Goal: Communication & Community: Answer question/provide support

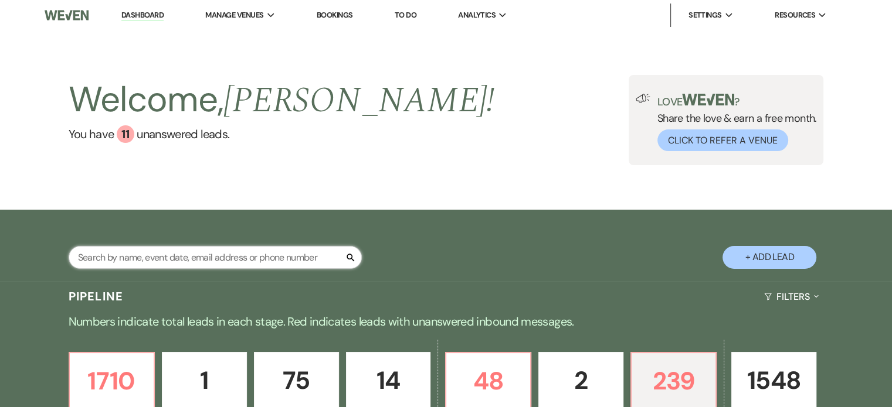
click at [141, 260] on input "text" at bounding box center [215, 257] width 293 height 23
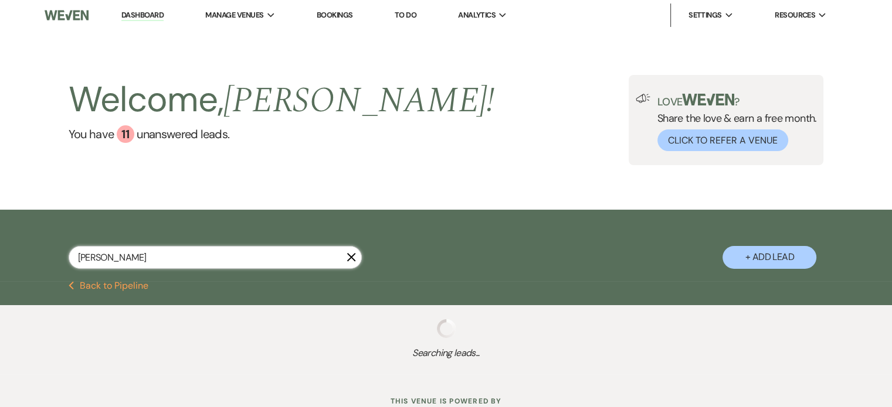
type input "[PERSON_NAME] [PERSON_NAME]"
select select "5"
select select "8"
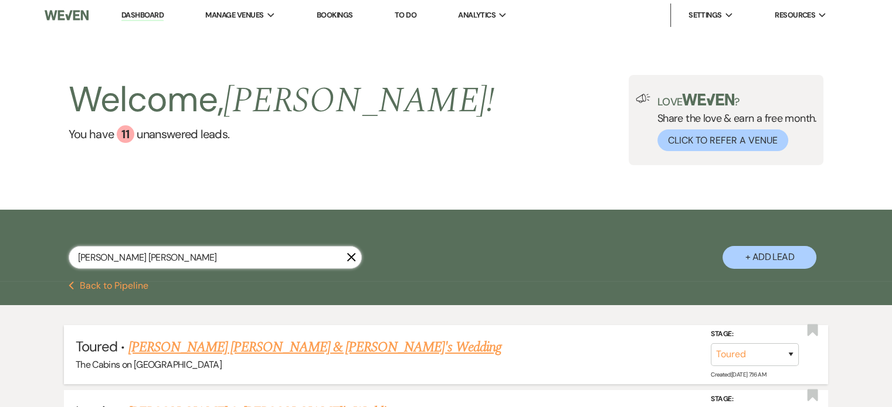
type input "[PERSON_NAME] [PERSON_NAME]"
click at [203, 358] on link "[PERSON_NAME] [PERSON_NAME] & [PERSON_NAME]'s Wedding" at bounding box center [314, 347] width 373 height 21
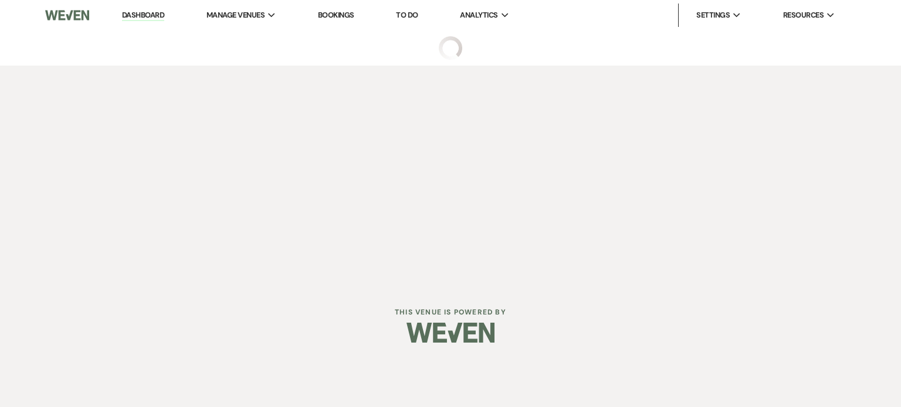
select select "5"
select select "19"
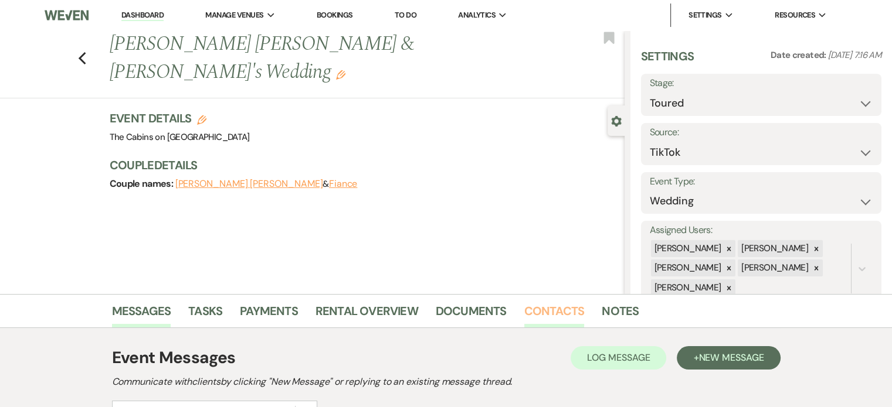
click at [585, 311] on link "Contacts" at bounding box center [554, 315] width 60 height 26
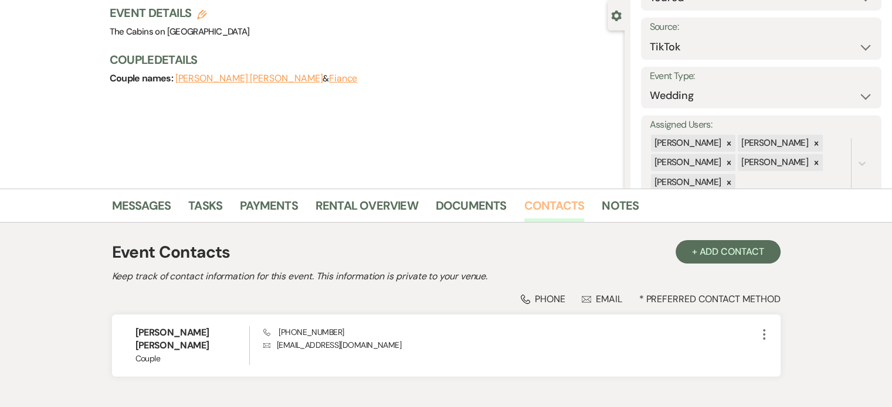
scroll to position [192, 0]
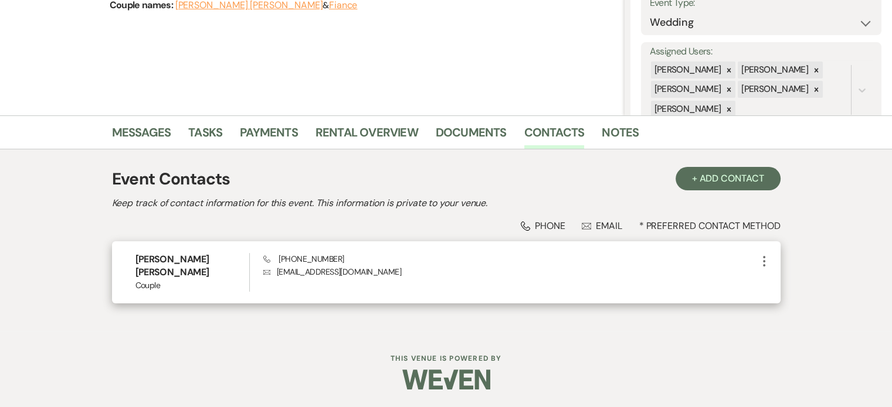
click at [757, 266] on icon "More" at bounding box center [764, 261] width 14 height 14
click at [757, 293] on button "Pencil Edit" at bounding box center [792, 284] width 70 height 20
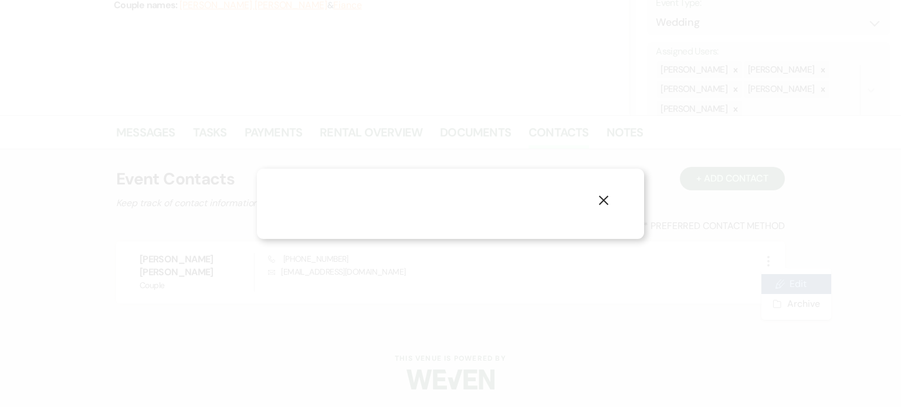
select select "1"
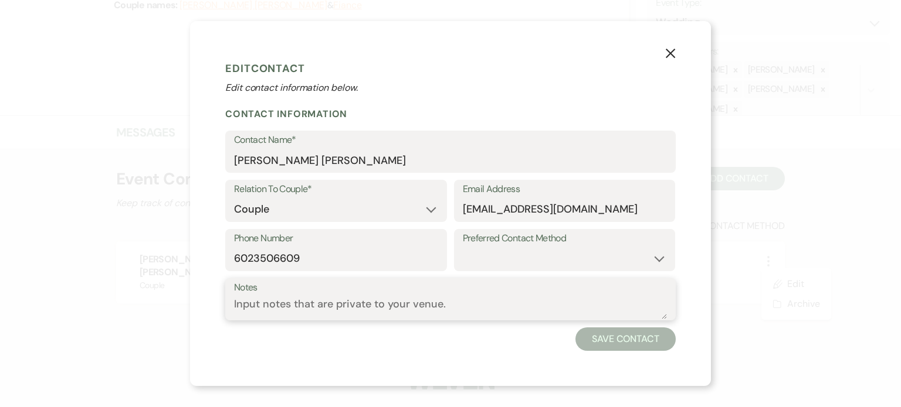
click at [335, 320] on textarea "Notes" at bounding box center [450, 308] width 433 height 23
paste textarea "[EMAIL_ADDRESS][DOMAIN_NAME]"
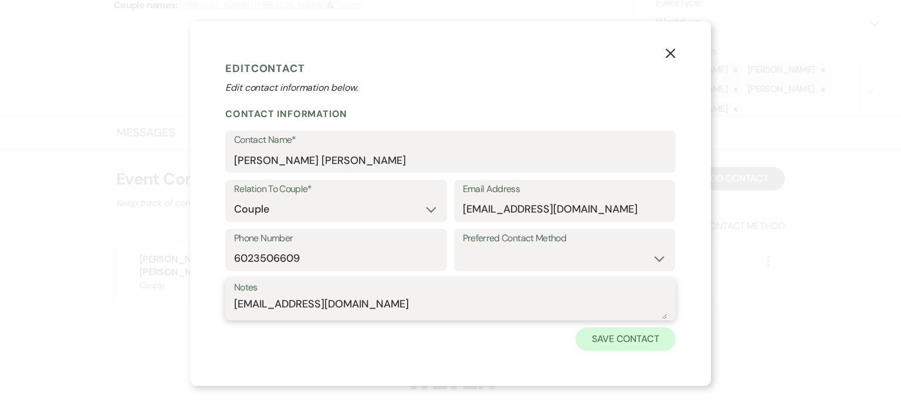
type textarea "[EMAIL_ADDRESS][DOMAIN_NAME]"
click at [675, 351] on button "Save Contact" at bounding box center [625, 339] width 100 height 23
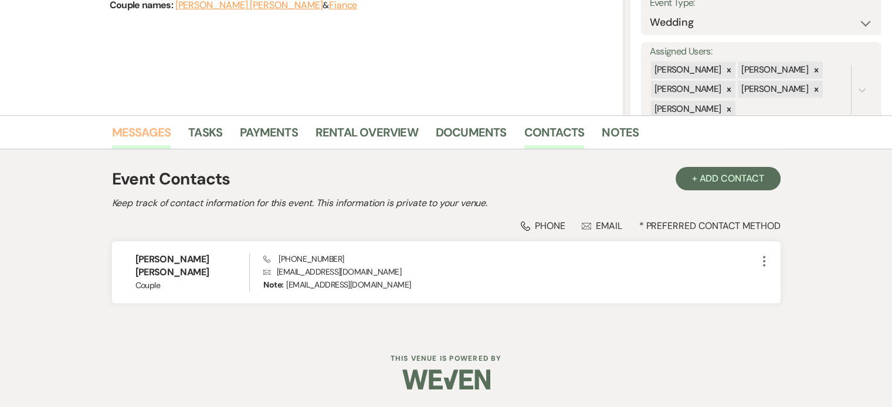
click at [189, 124] on li "Messages" at bounding box center [150, 135] width 77 height 28
click at [171, 123] on link "Messages" at bounding box center [141, 136] width 59 height 26
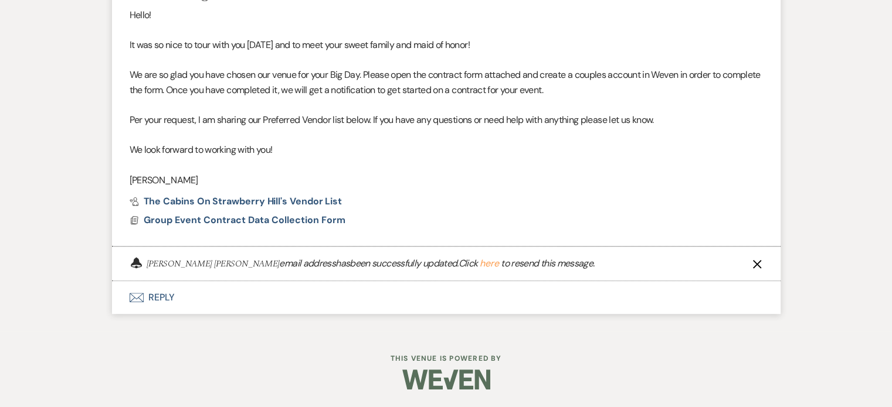
scroll to position [640, 0]
click at [499, 259] on button "here" at bounding box center [489, 263] width 19 height 9
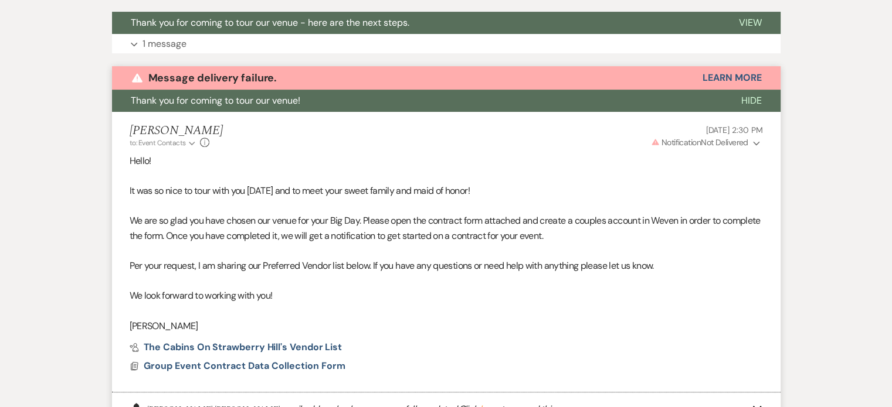
scroll to position [406, 0]
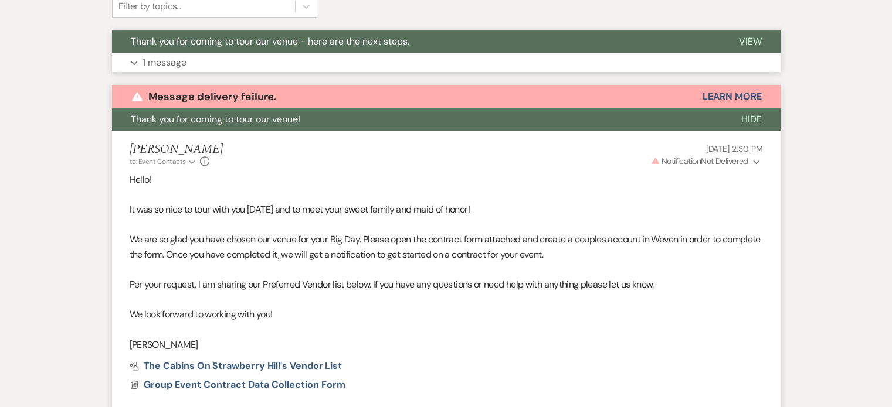
click at [186, 70] on p "1 message" at bounding box center [164, 62] width 44 height 15
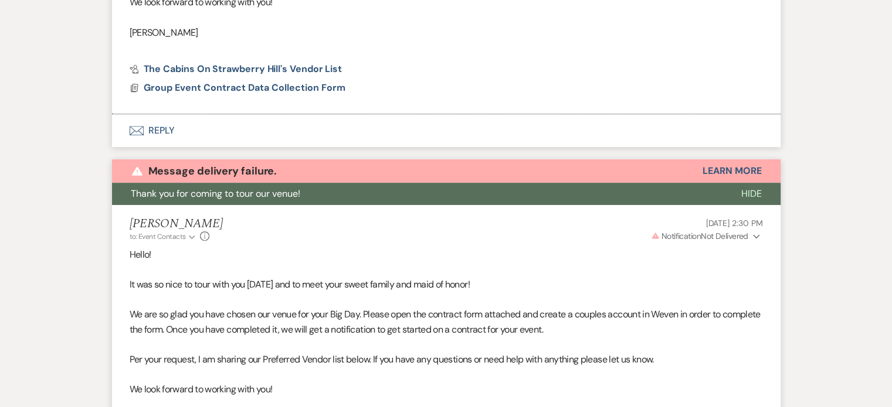
scroll to position [640, 0]
click at [741, 200] on span "Hide" at bounding box center [751, 194] width 21 height 12
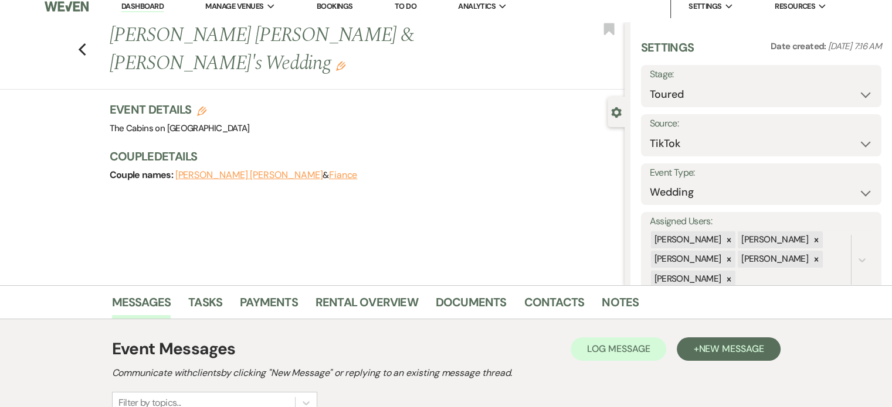
scroll to position [0, 0]
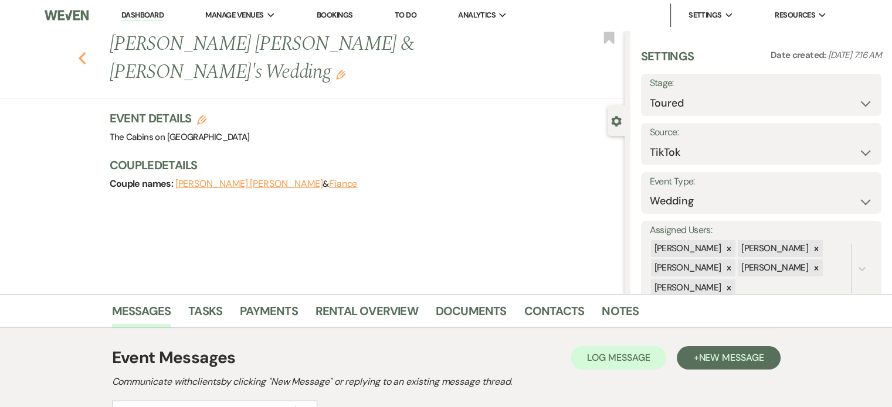
click at [86, 52] on use "button" at bounding box center [82, 58] width 8 height 13
select select "5"
select select "8"
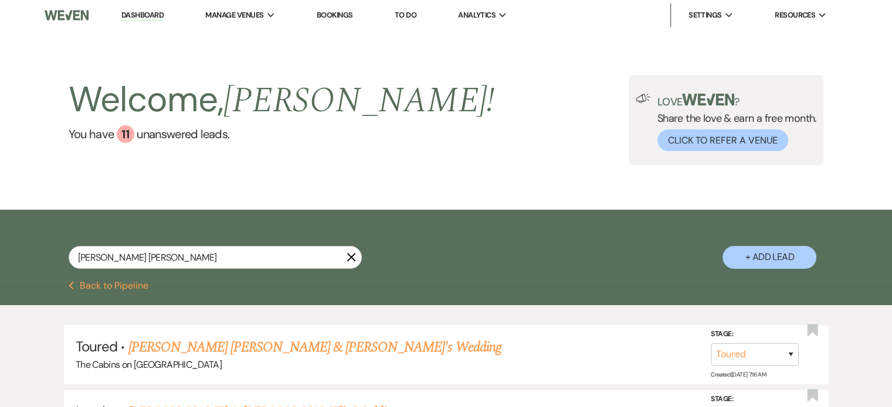
drag, startPoint x: 326, startPoint y: 260, endPoint x: 129, endPoint y: 55, distance: 284.5
click at [346, 260] on icon "X" at bounding box center [350, 257] width 9 height 9
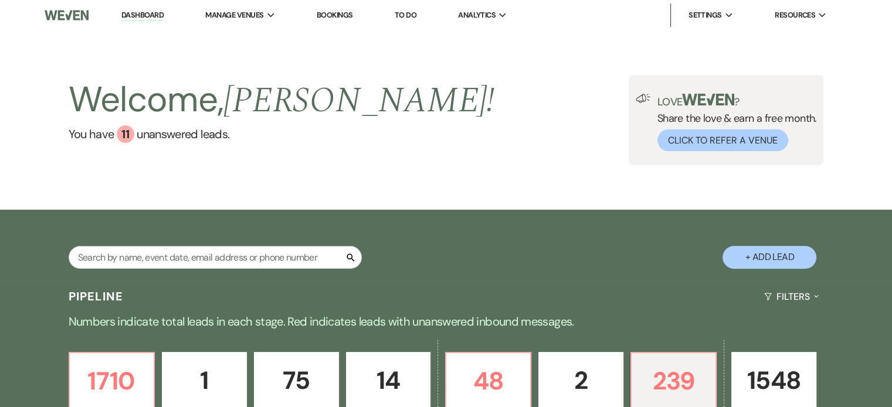
click at [164, 12] on link "Dashboard" at bounding box center [142, 15] width 42 height 11
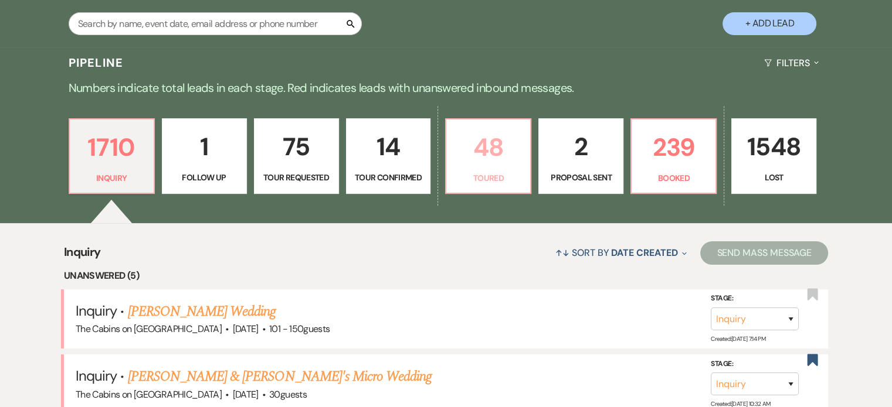
scroll to position [352, 0]
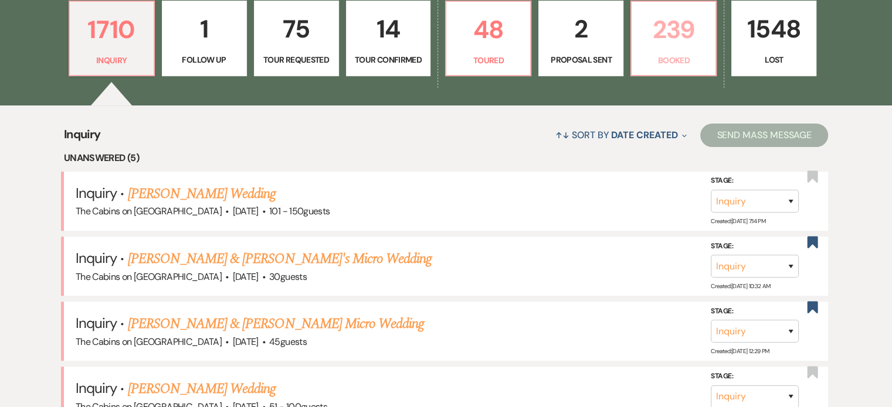
click at [680, 49] on p "239" at bounding box center [673, 29] width 70 height 39
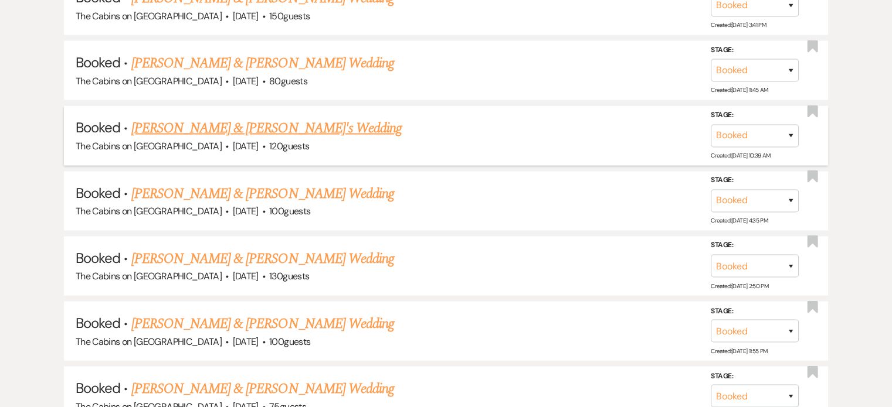
scroll to position [2404, 0]
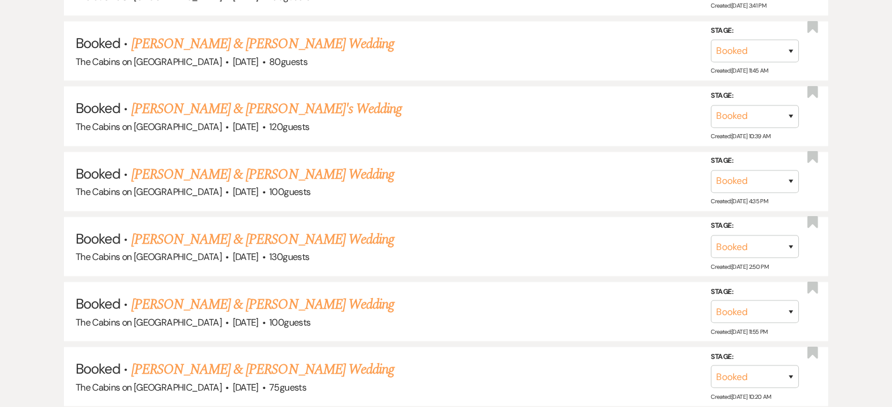
click at [298, 120] on link "[PERSON_NAME] & [PERSON_NAME]'s Wedding" at bounding box center [266, 108] width 271 height 21
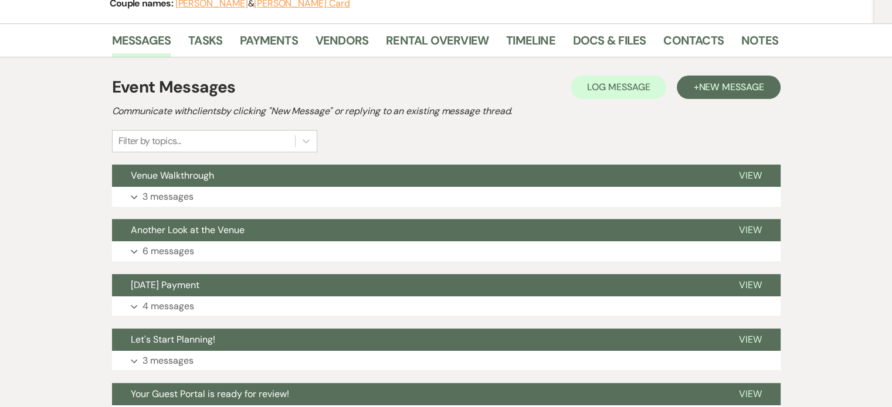
scroll to position [176, 0]
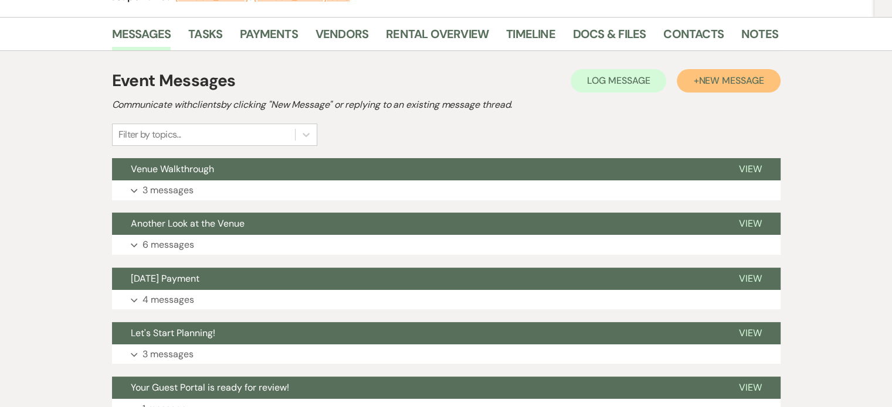
click at [698, 87] on span "New Message" at bounding box center [730, 80] width 65 height 12
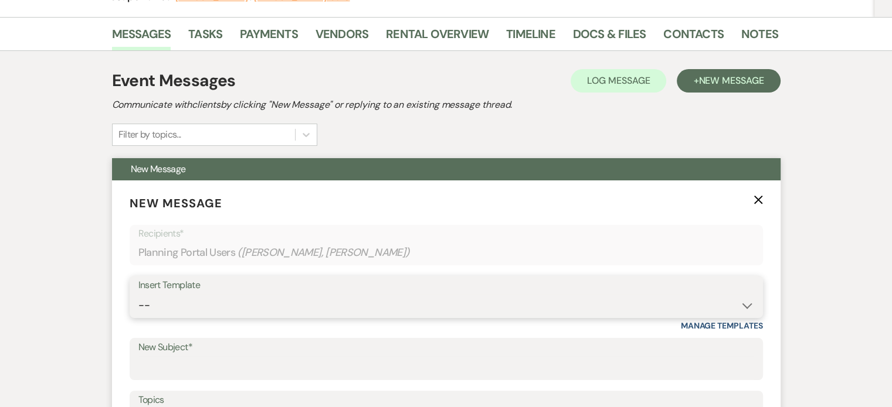
click at [244, 317] on select "-- Initial Inquiry Response Tour Request Response Follow Up Copy of Initial Inq…" at bounding box center [446, 305] width 616 height 23
select select "1231"
click at [176, 317] on select "-- Initial Inquiry Response Tour Request Response Follow Up Copy of Initial Inq…" at bounding box center [446, 305] width 616 height 23
type input "Deposit received"
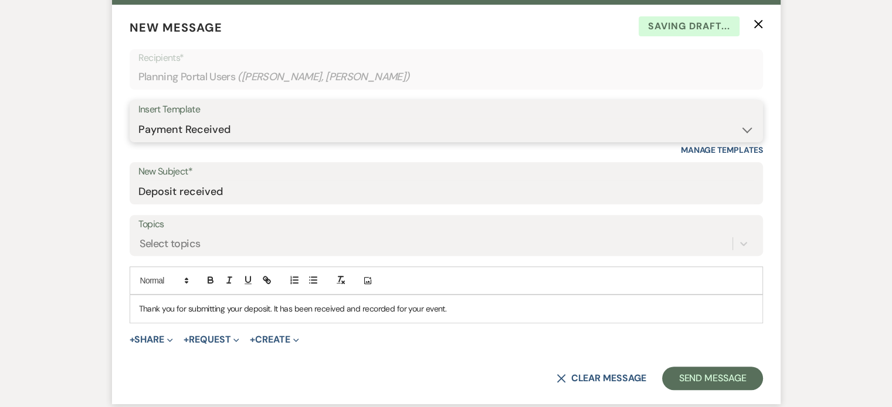
scroll to position [528, 0]
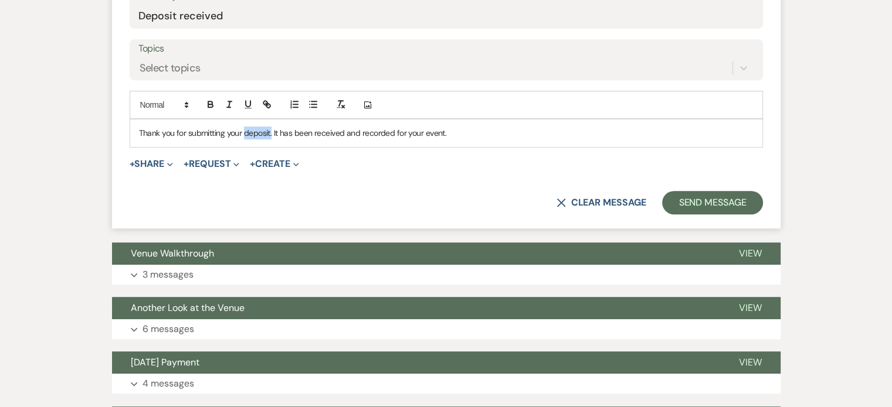
drag, startPoint x: 283, startPoint y: 224, endPoint x: 310, endPoint y: 220, distance: 27.8
click at [310, 140] on p "Thank you for submitting your deposit. It has been received and recorded for yo…" at bounding box center [446, 133] width 614 height 13
click at [596, 140] on p "Thank you for submitting your final payment. It has been received and recorded …" at bounding box center [446, 133] width 614 height 13
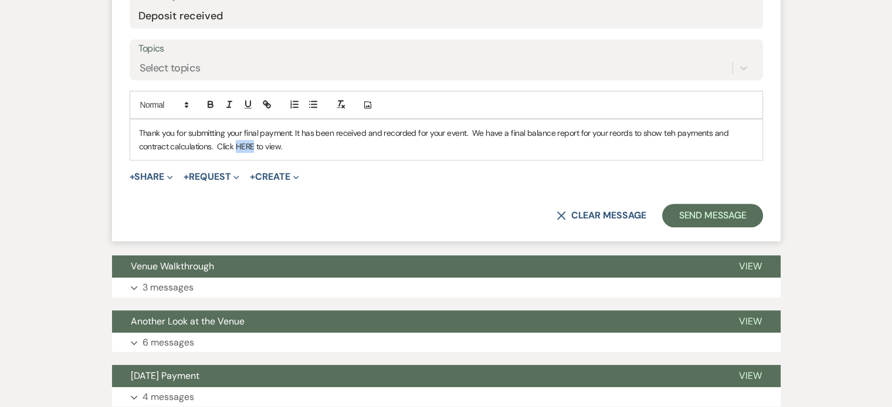
drag, startPoint x: 327, startPoint y: 235, endPoint x: 345, endPoint y: 236, distance: 17.7
click at [345, 153] on p "Thank you for submitting your final payment. It has been received and recorded …" at bounding box center [446, 140] width 614 height 26
click at [272, 110] on icon "button" at bounding box center [266, 104] width 11 height 11
paste input "[URL][DOMAIN_NAME]"
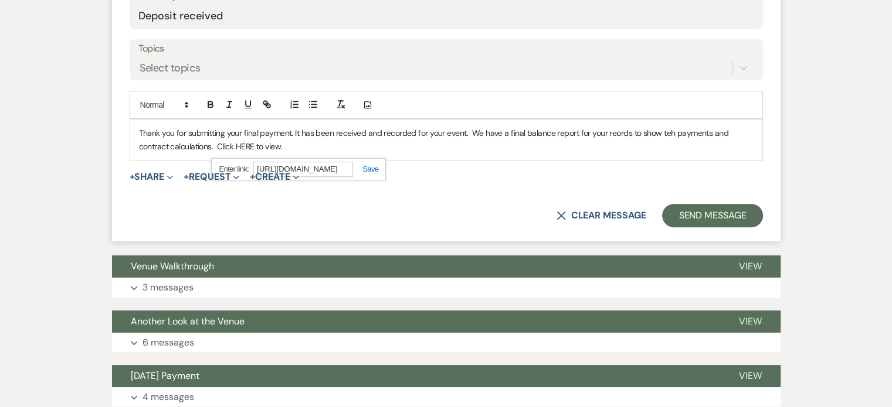
type input "[URL][DOMAIN_NAME]"
click at [378, 174] on link at bounding box center [365, 169] width 25 height 9
click at [252, 152] on link "HERE" at bounding box center [242, 146] width 19 height 11
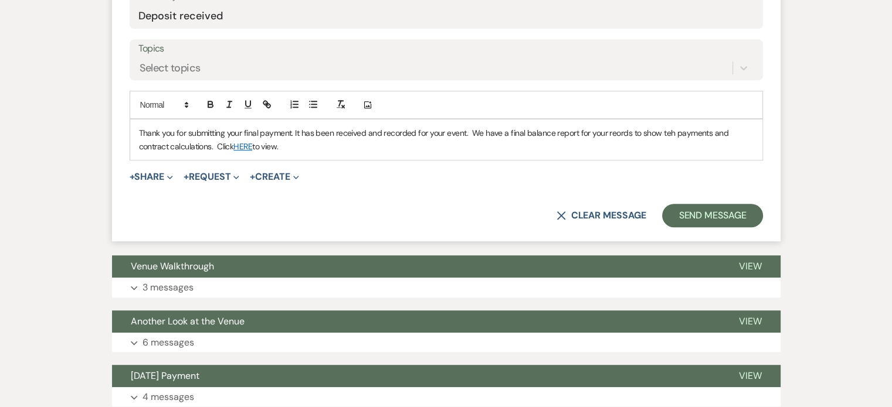
click at [388, 153] on p "Thank you for submitting your final payment. It has been received and recorded …" at bounding box center [446, 140] width 614 height 26
click at [252, 152] on link "HERE" at bounding box center [242, 146] width 19 height 11
click at [303, 177] on link "[URL][DOMAIN_NAME]" at bounding box center [266, 169] width 74 height 15
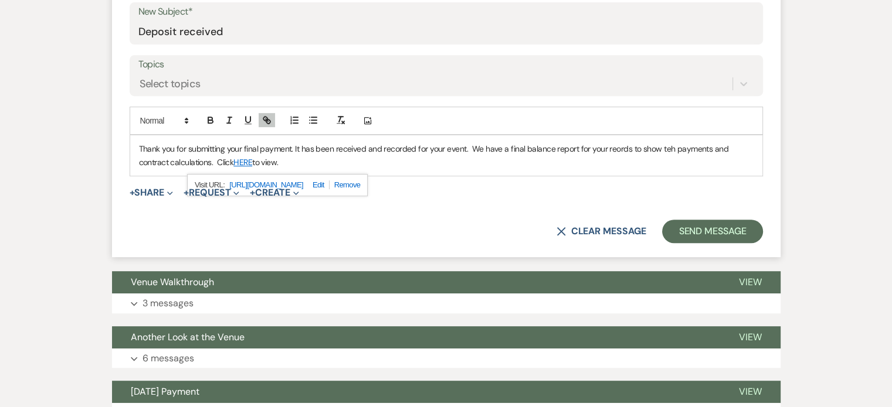
scroll to position [645, 0]
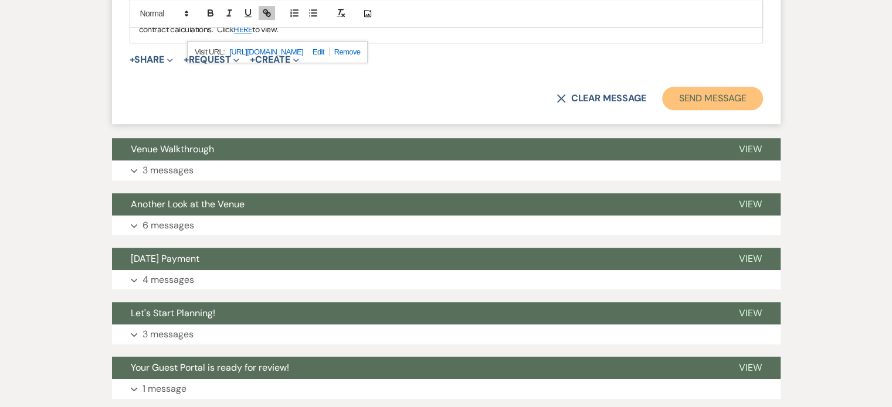
click at [672, 110] on button "Send Message" at bounding box center [712, 98] width 100 height 23
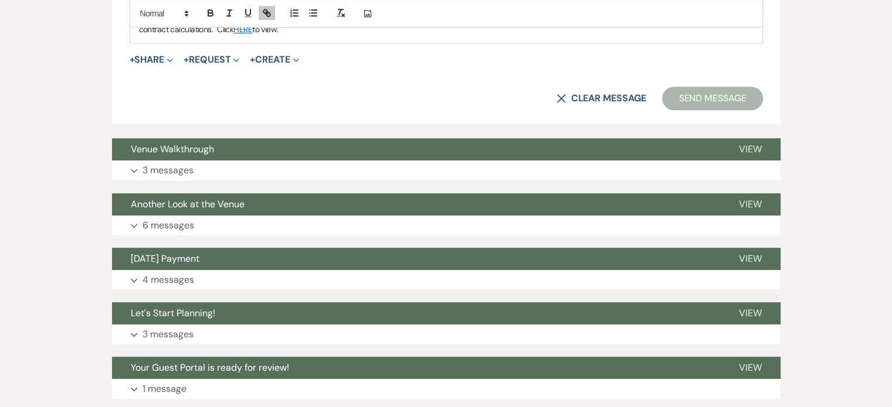
scroll to position [138, 0]
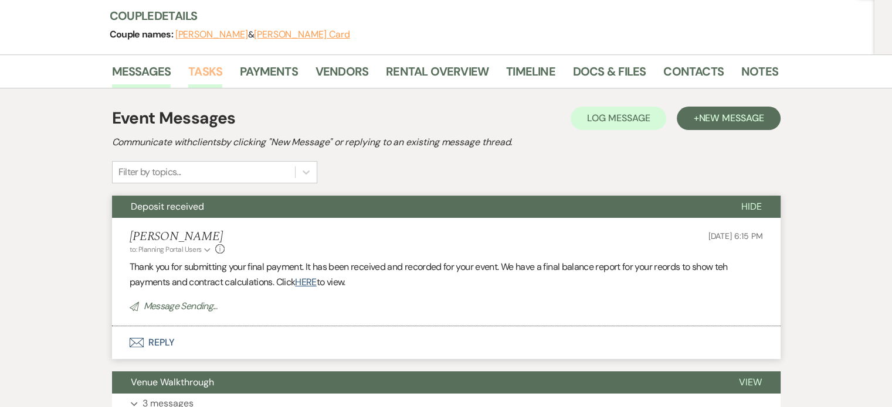
click at [222, 86] on link "Tasks" at bounding box center [205, 75] width 34 height 26
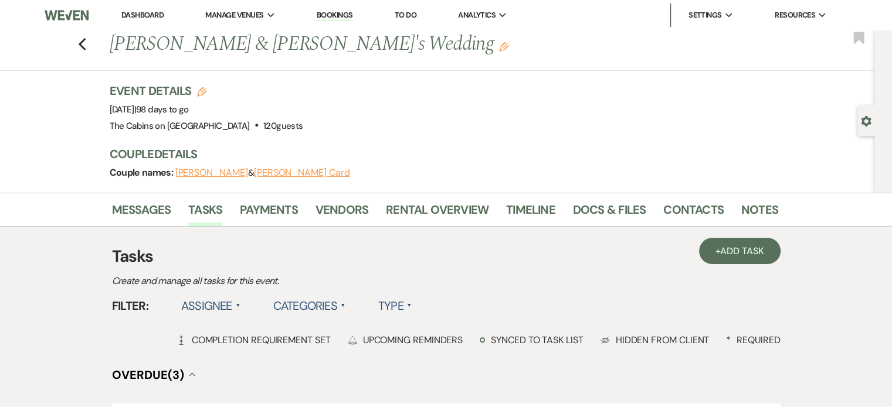
click at [412, 317] on label "Type ▲" at bounding box center [394, 305] width 33 height 21
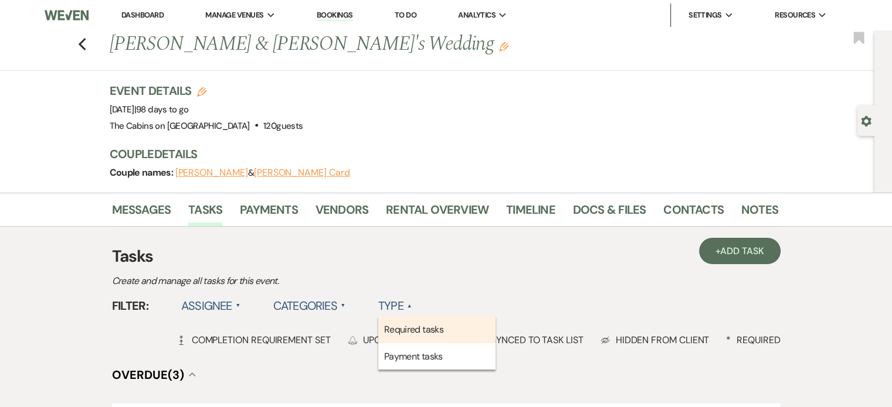
click at [478, 344] on li "Required tasks" at bounding box center [436, 330] width 117 height 27
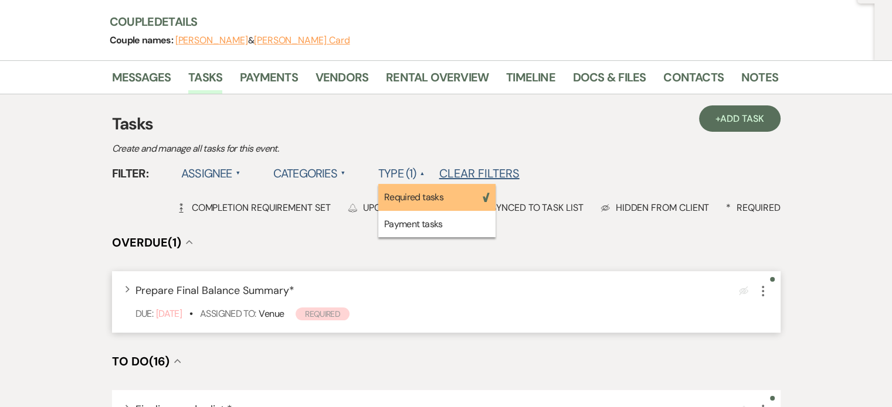
scroll to position [293, 0]
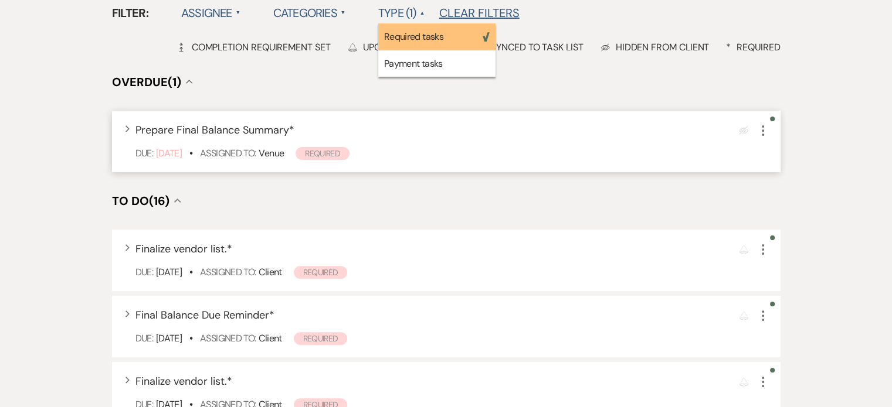
click at [756, 138] on icon "More" at bounding box center [763, 131] width 14 height 14
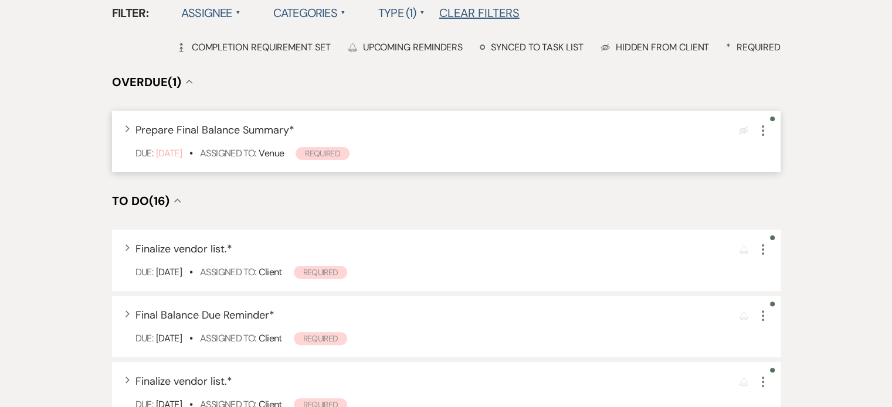
click at [756, 138] on icon "More" at bounding box center [763, 131] width 14 height 14
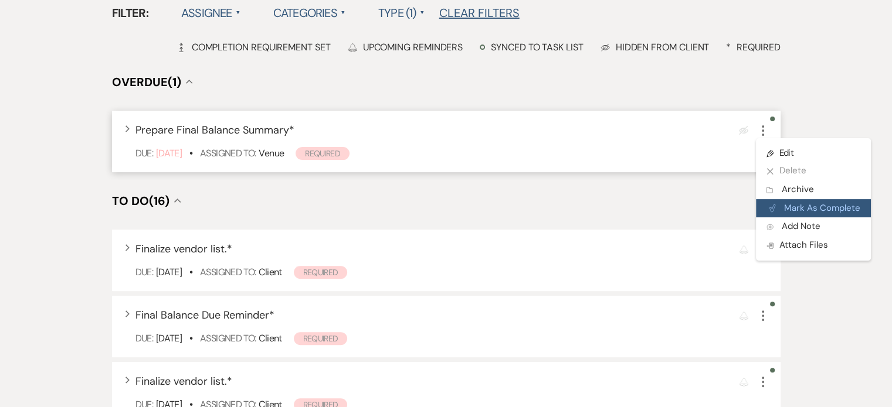
click at [763, 218] on button "Plan Portal Link Mark As Complete" at bounding box center [813, 208] width 115 height 19
